Goal: Communication & Community: Answer question/provide support

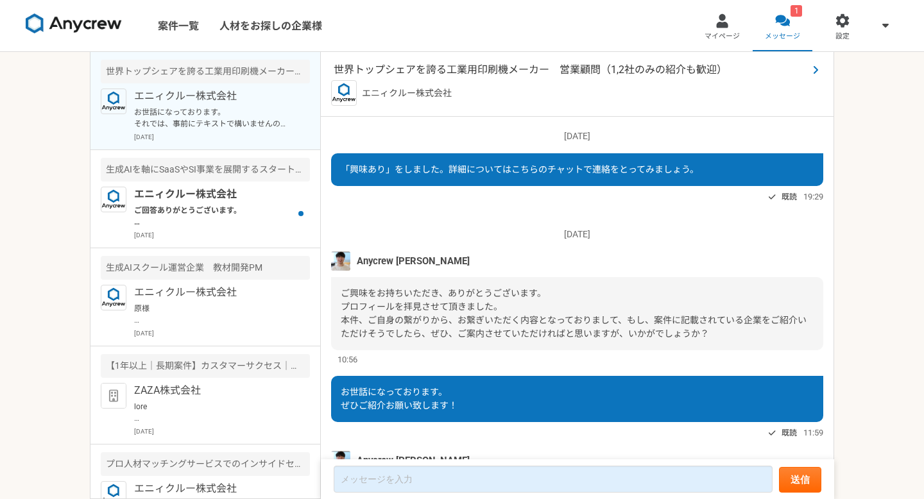
click at [468, 65] on span "世界トップシェアを誇る工業用印刷機メーカー　営業顧問（1,2社のみの紹介も歓迎）" at bounding box center [571, 69] width 474 height 15
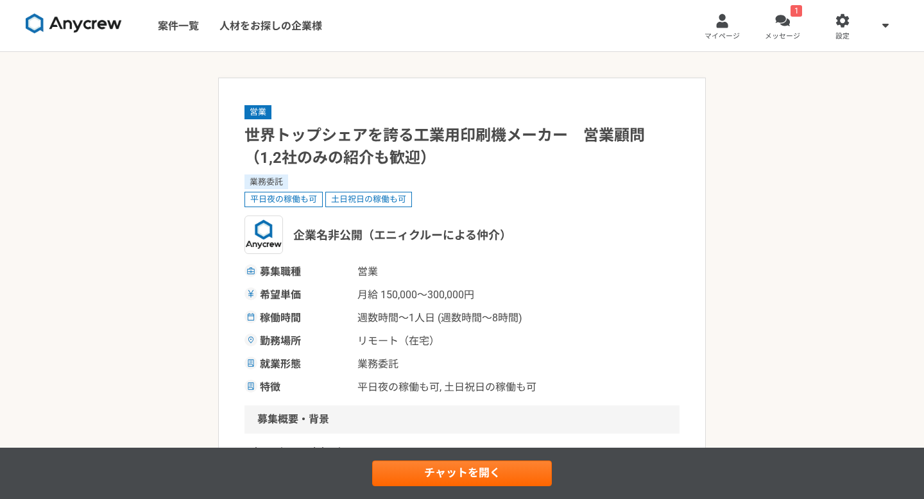
click at [787, 10] on link "1 メッセージ" at bounding box center [783, 25] width 60 height 51
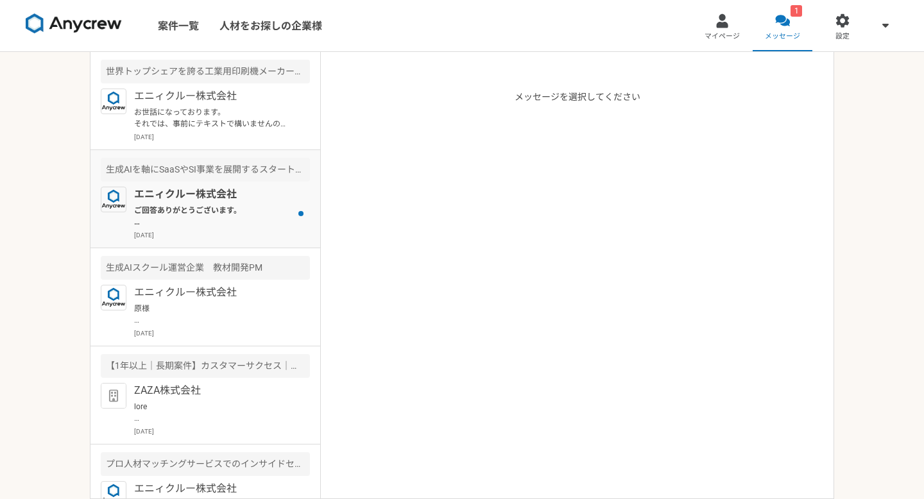
click at [205, 206] on p "ご回答ありがとうございます。 合同会社を創業されていらっしゃいますが、転職の可能性もございますか？" at bounding box center [213, 216] width 158 height 23
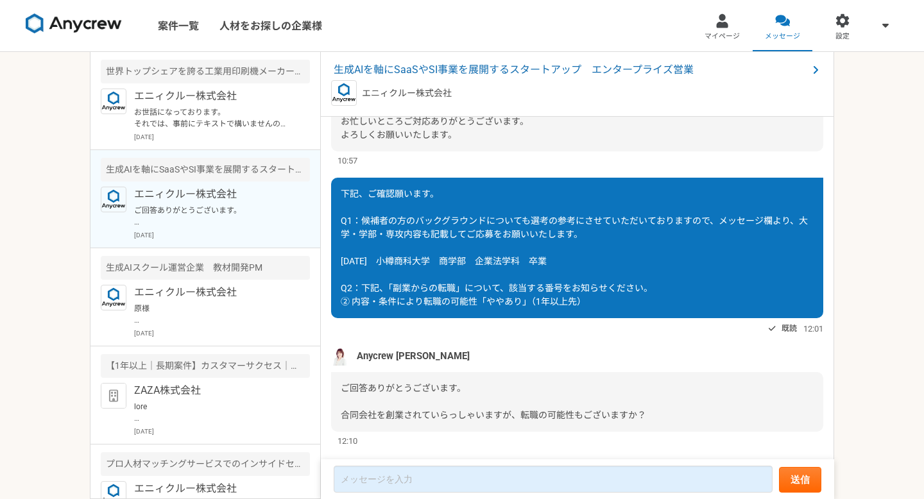
scroll to position [740, 0]
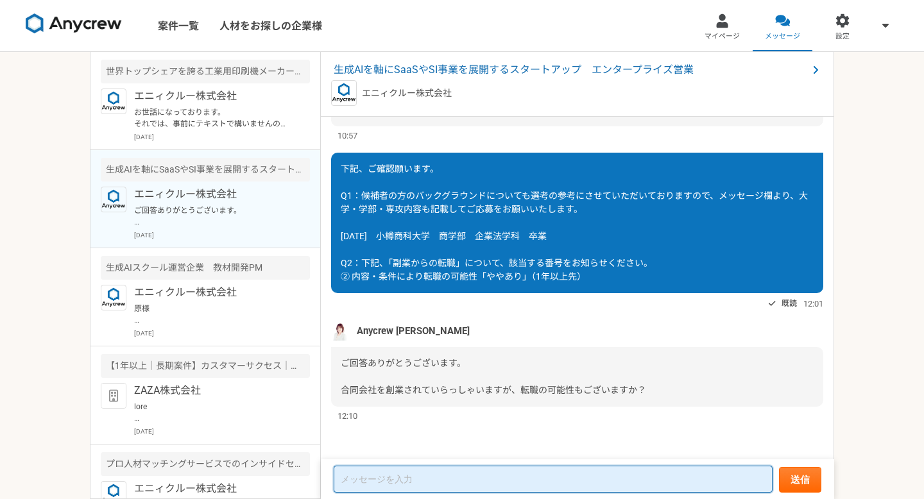
click at [455, 477] on textarea at bounding box center [553, 479] width 439 height 27
type textarea "t"
type textarea "転職の可能性ゼロではありません"
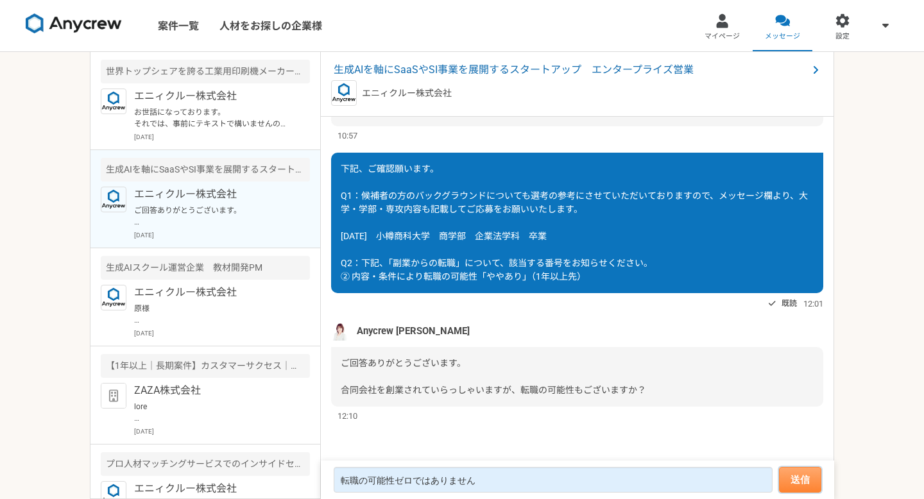
click at [803, 472] on button "送信" at bounding box center [800, 480] width 42 height 26
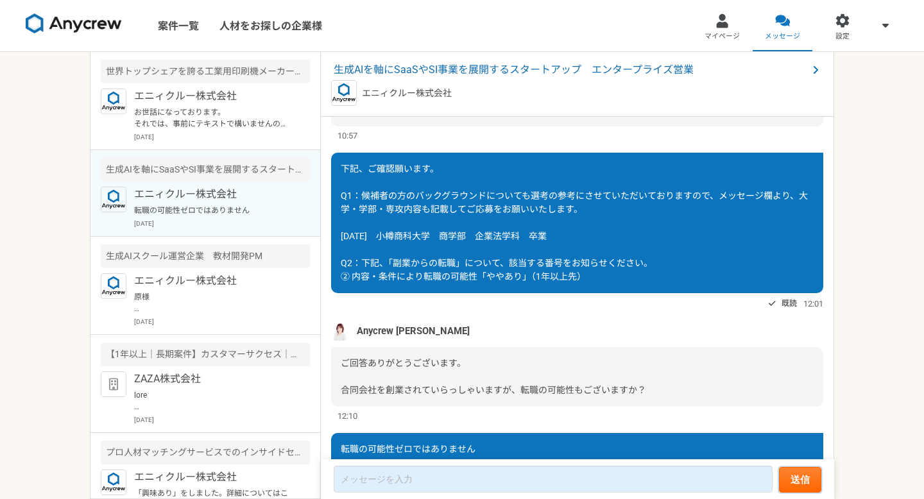
scroll to position [799, 0]
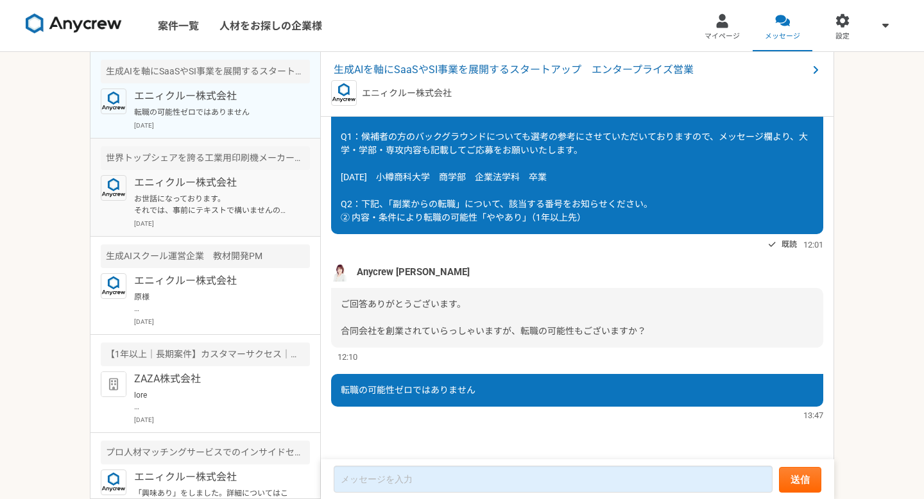
click at [216, 207] on p "お世話になっております。 それでは、事前にテキストで構いませんので、ご紹介いただけそうな企業を教えていただけますでしょうか？ （1,2社でも大歓迎です）" at bounding box center [213, 204] width 158 height 23
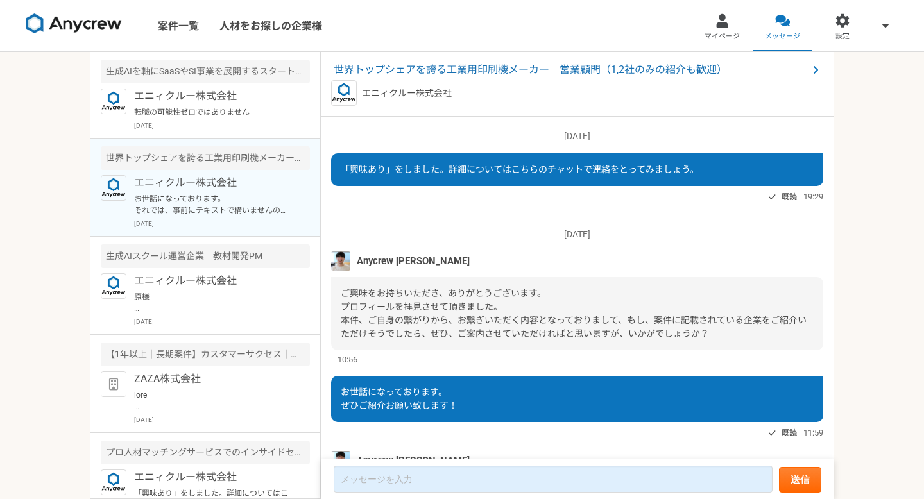
scroll to position [130, 0]
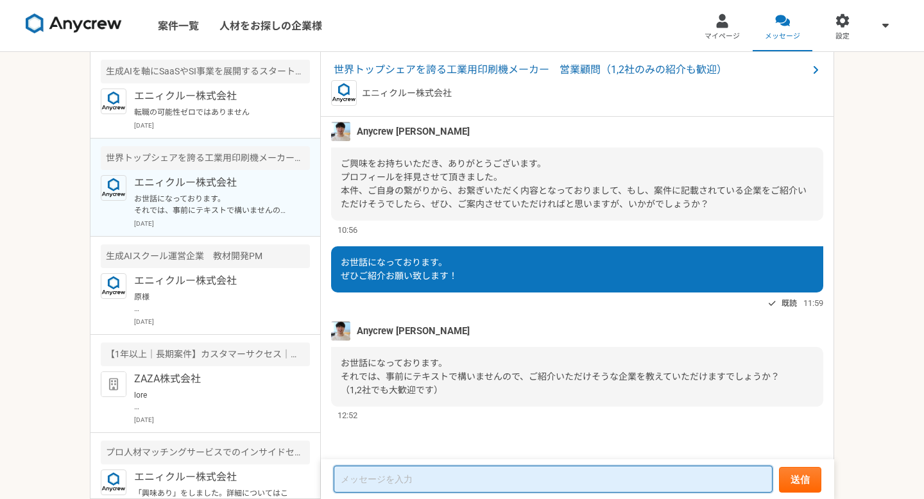
click at [495, 473] on textarea at bounding box center [553, 479] width 439 height 27
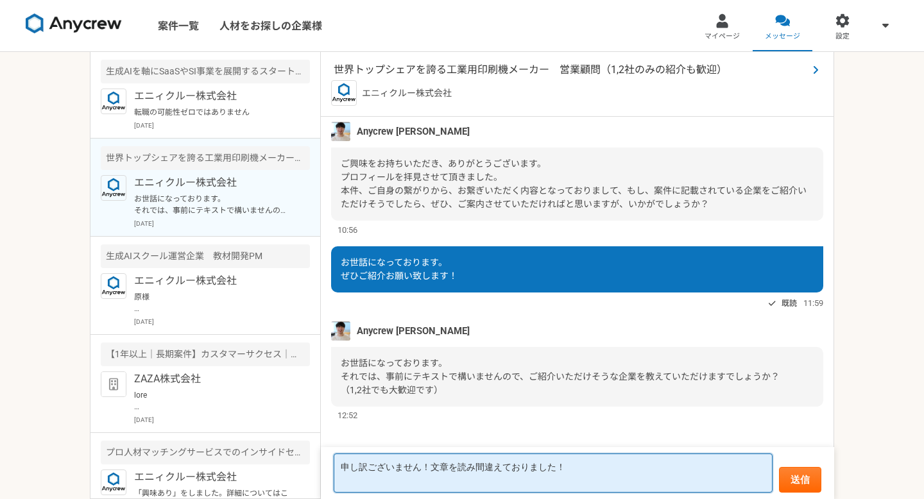
type textarea "申し訳ございません！文章を読み間違えておりました！"
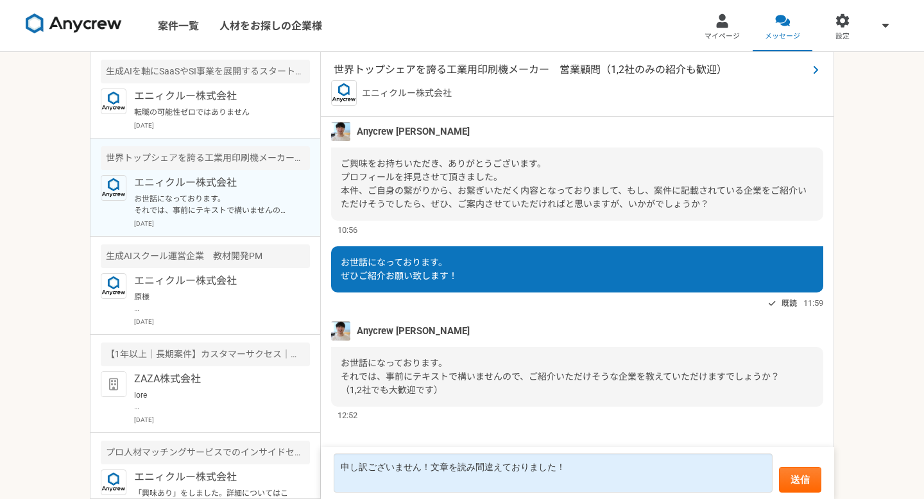
click at [543, 73] on span "世界トップシェアを誇る工業用印刷機メーカー　営業顧問（1,2社のみの紹介も歓迎）" at bounding box center [571, 69] width 474 height 15
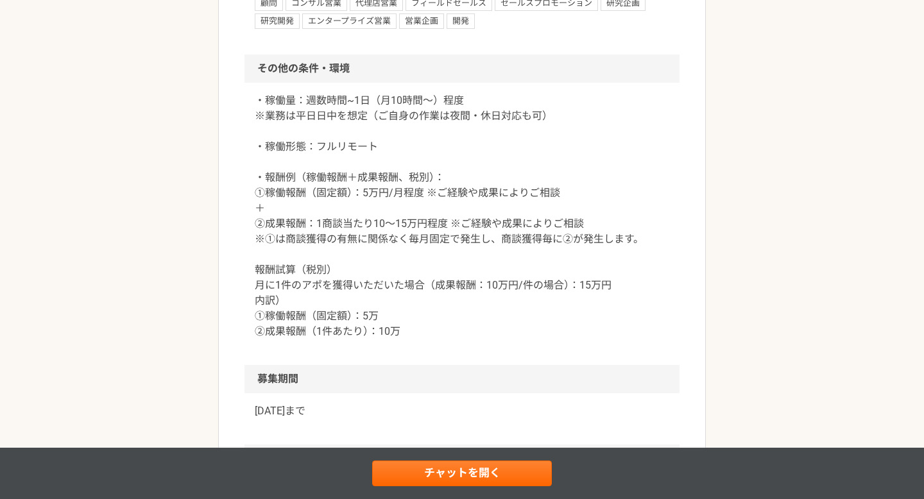
scroll to position [1521, 0]
